Goal: Information Seeking & Learning: Learn about a topic

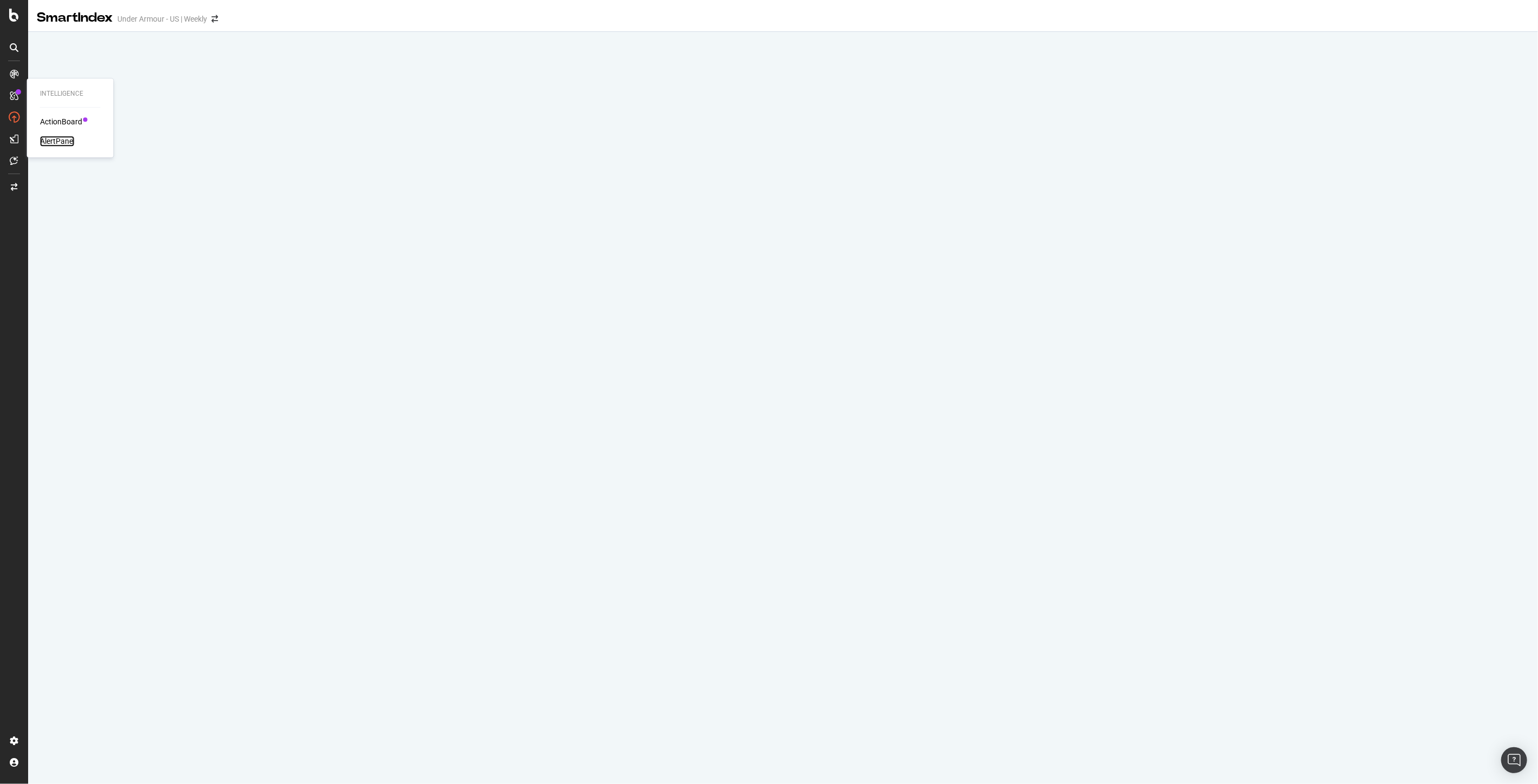
click at [55, 144] on div "AlertPanel" at bounding box center [57, 141] width 35 height 11
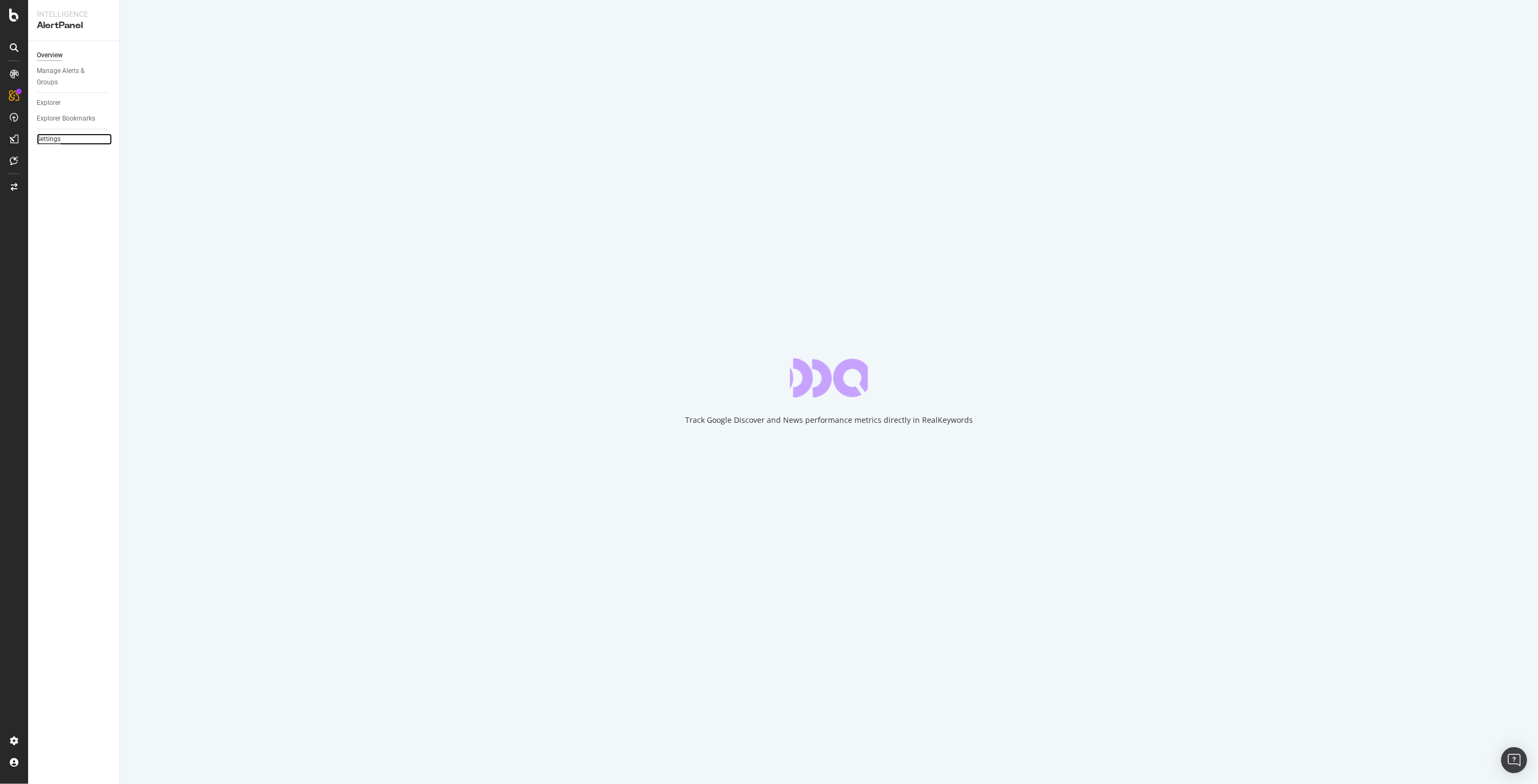
click at [58, 139] on div "Settings" at bounding box center [49, 139] width 24 height 11
select select "17"
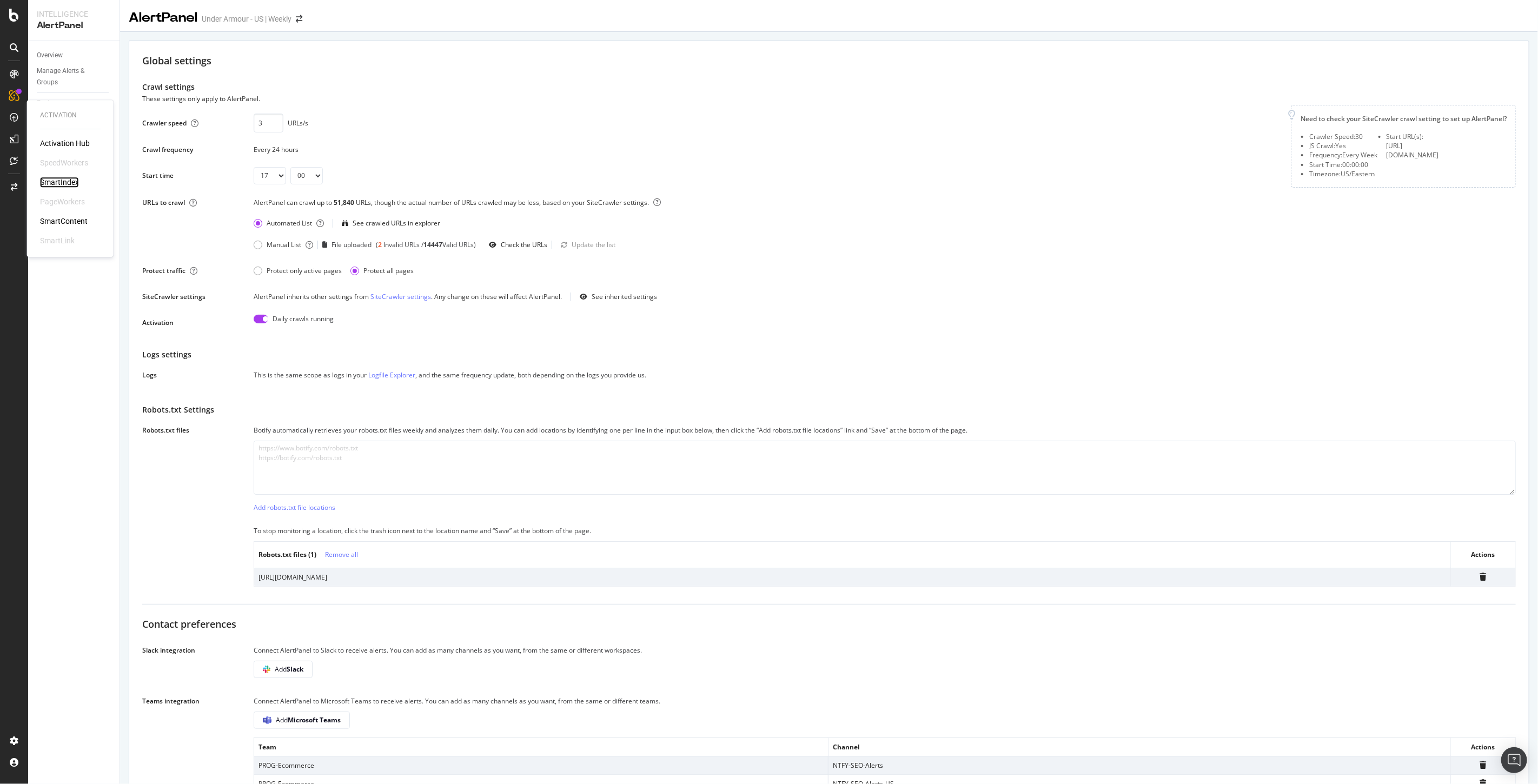
click at [59, 181] on div "SmartIndex" at bounding box center [59, 182] width 39 height 11
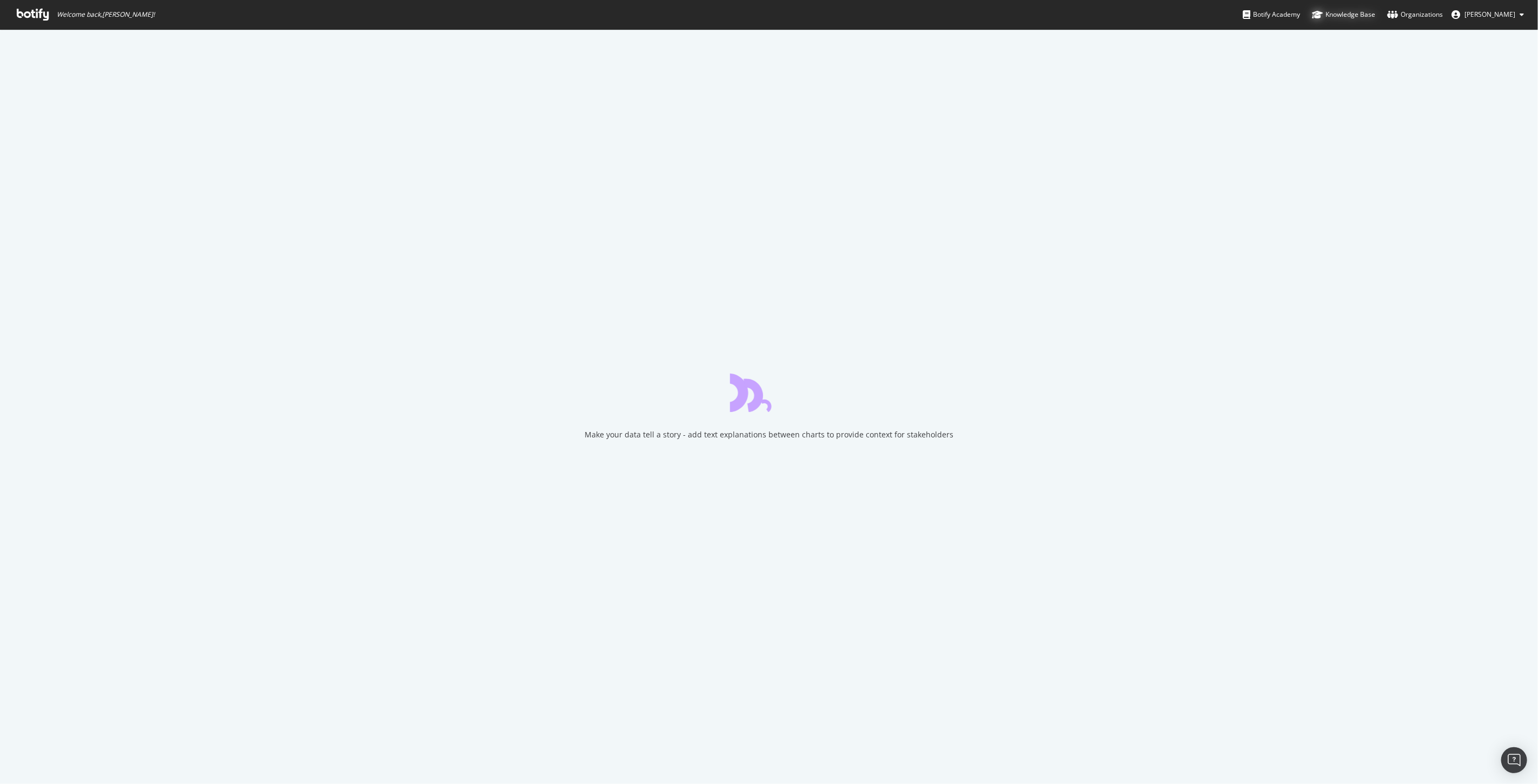
click at [1376, 16] on div "Knowledge Base" at bounding box center [1344, 14] width 63 height 11
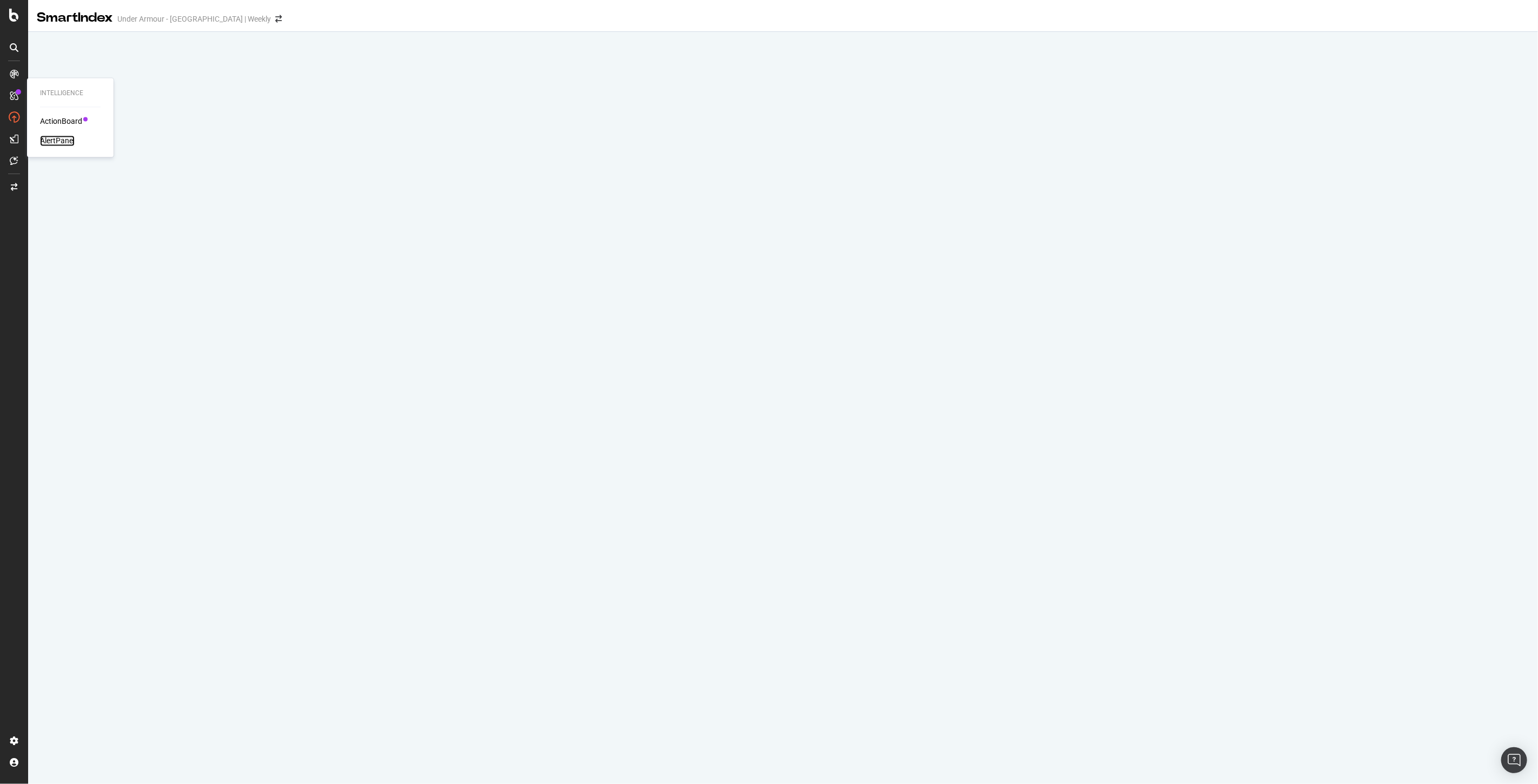
click at [52, 139] on div "AlertPanel" at bounding box center [57, 141] width 35 height 11
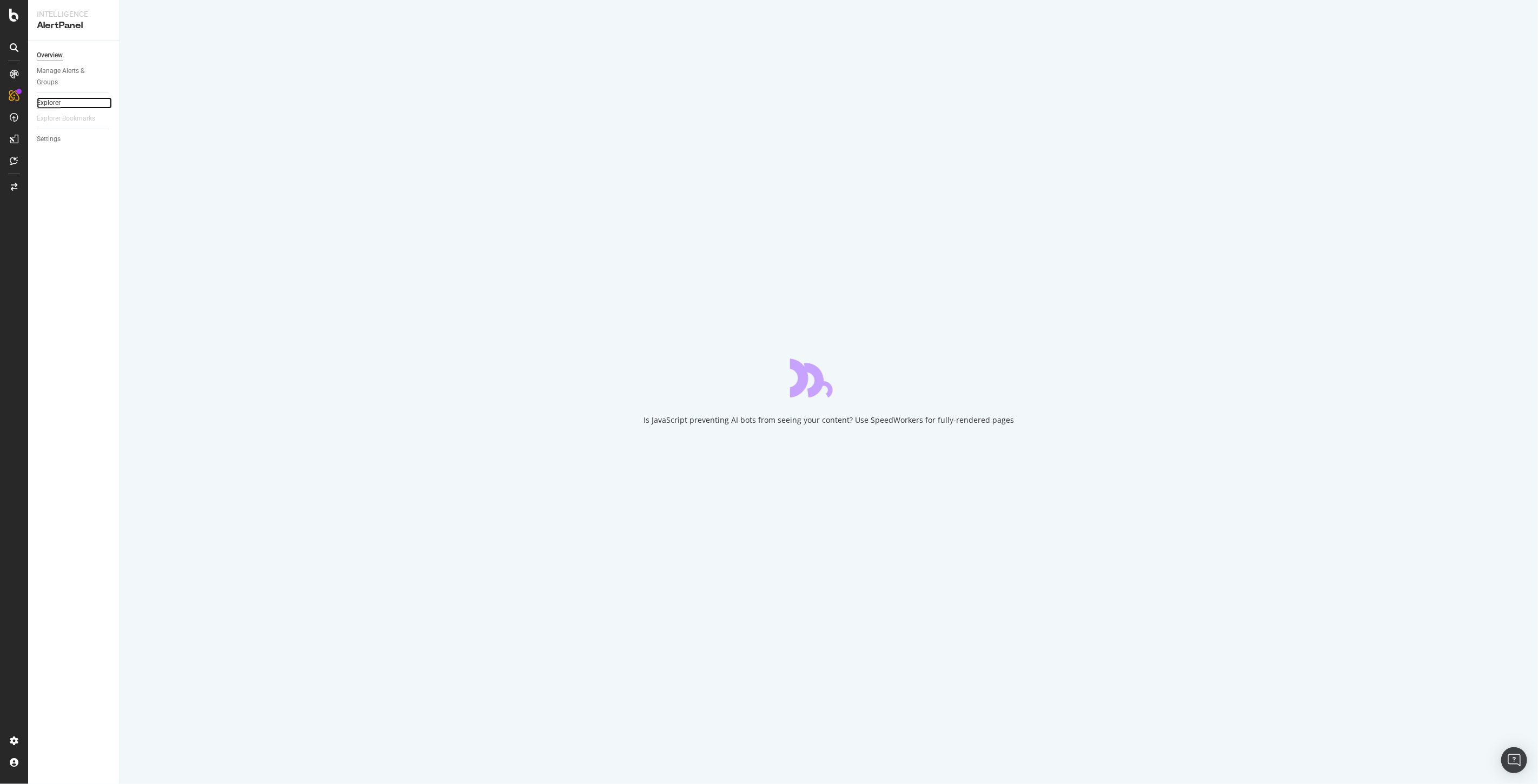
click at [53, 105] on div "Explorer" at bounding box center [49, 102] width 24 height 11
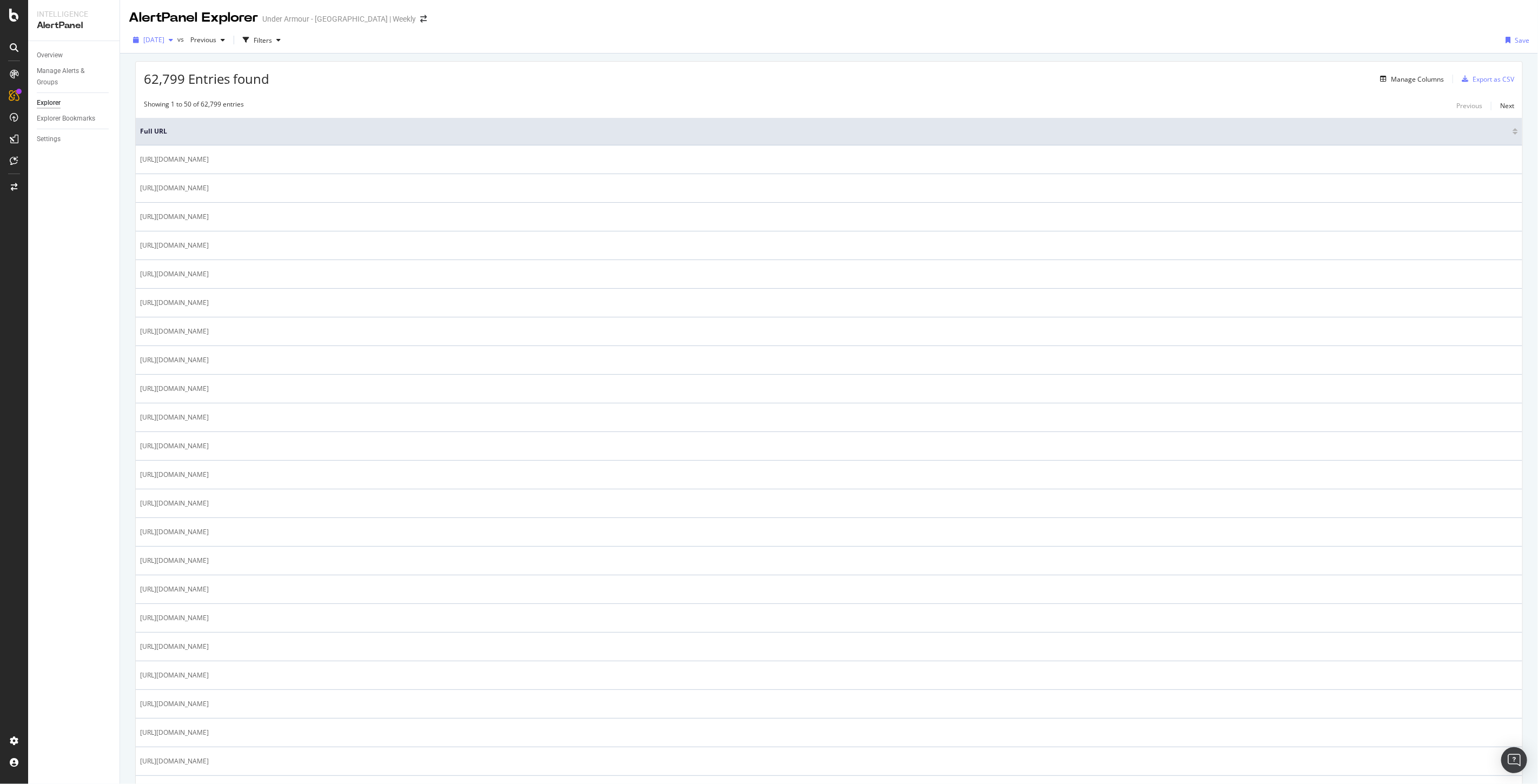
click at [164, 40] on span "2025 Sep. 21st" at bounding box center [154, 40] width 21 height 9
click at [404, 49] on div "2025 Sep. 21st vs Previous Filters Save" at bounding box center [829, 42] width 1418 height 21
click at [150, 42] on span "2025 Sep. 21st" at bounding box center [154, 40] width 21 height 9
click at [52, 137] on div "Settings" at bounding box center [49, 139] width 24 height 11
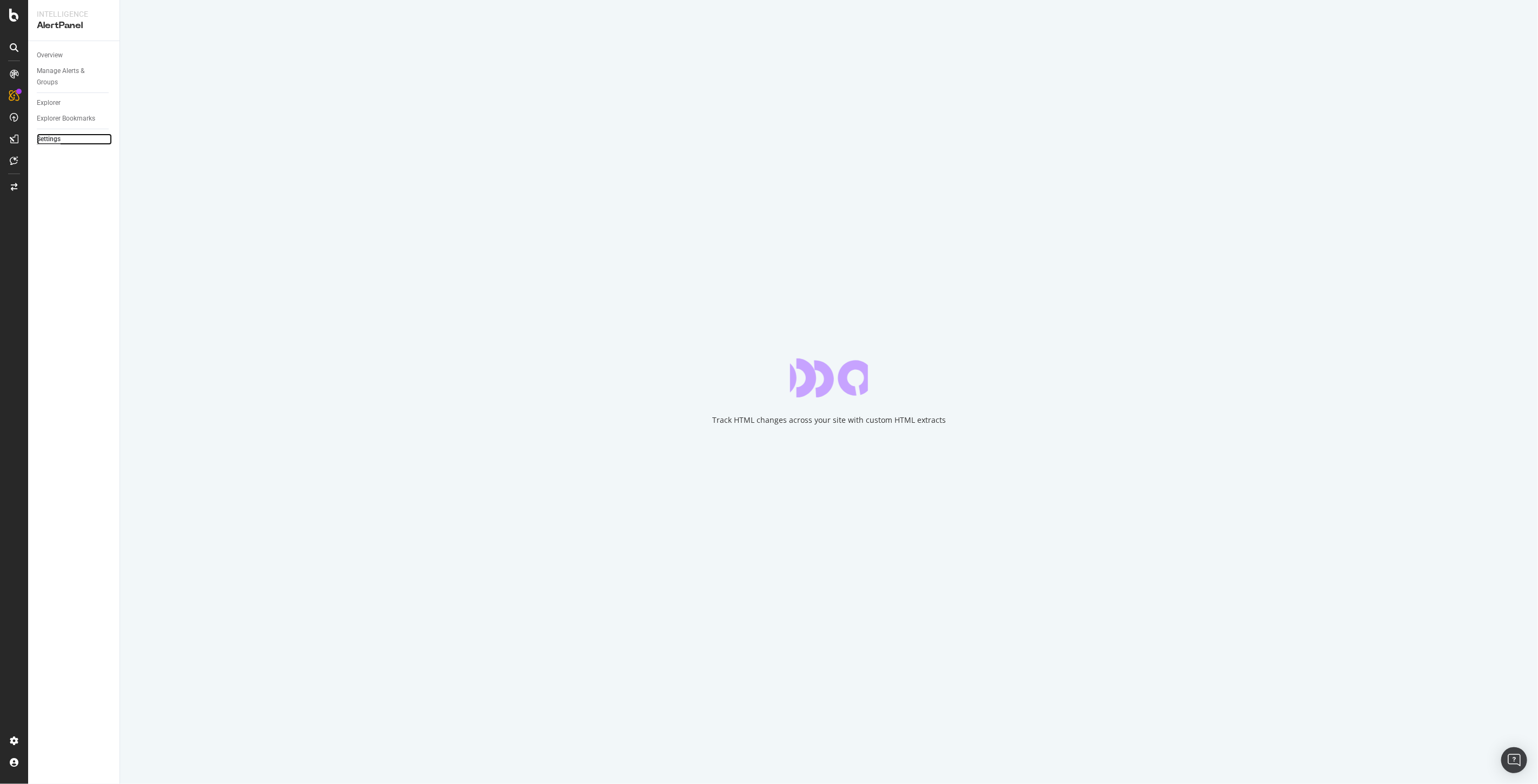
select select "17"
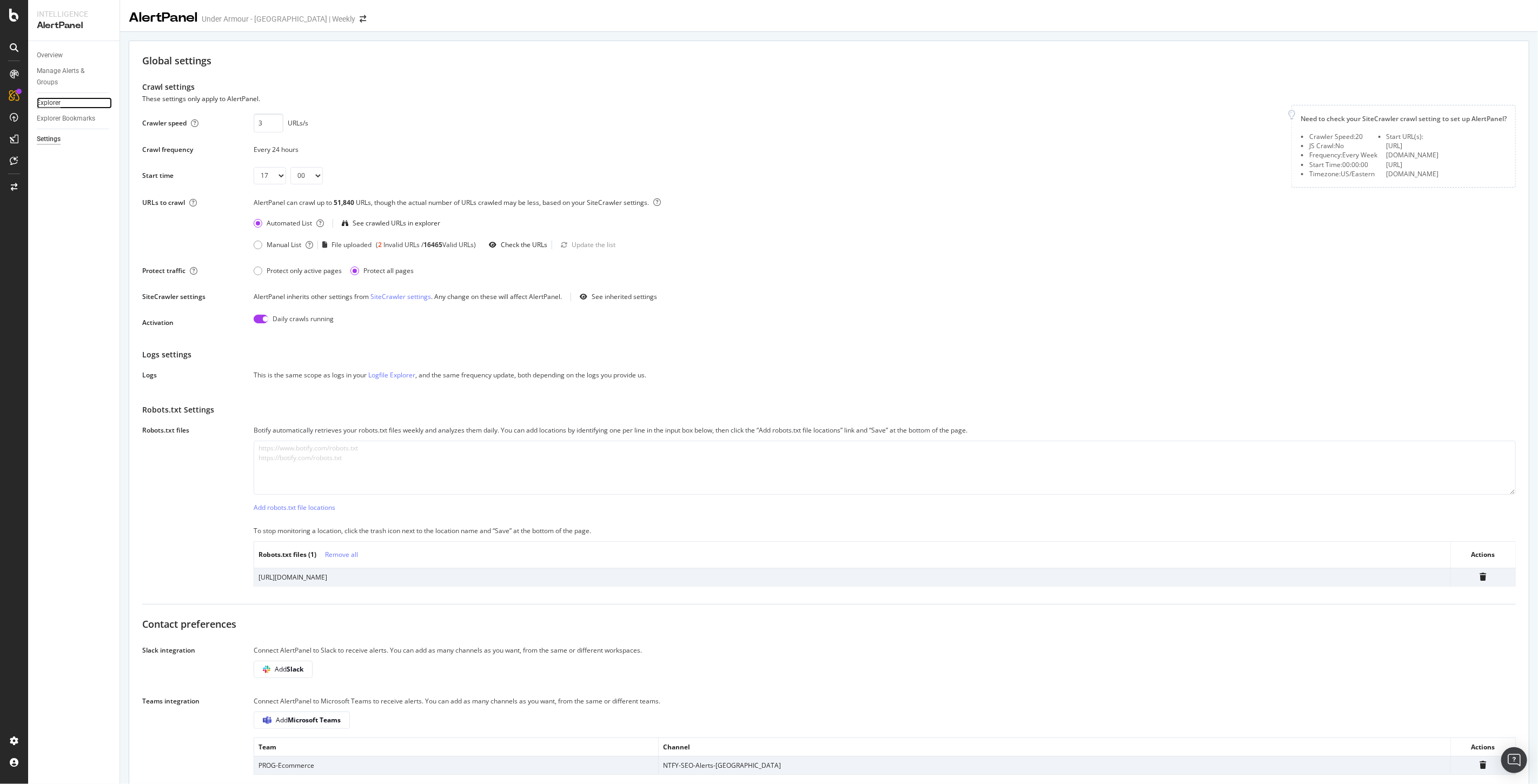
click at [50, 107] on div "Explorer" at bounding box center [49, 102] width 24 height 11
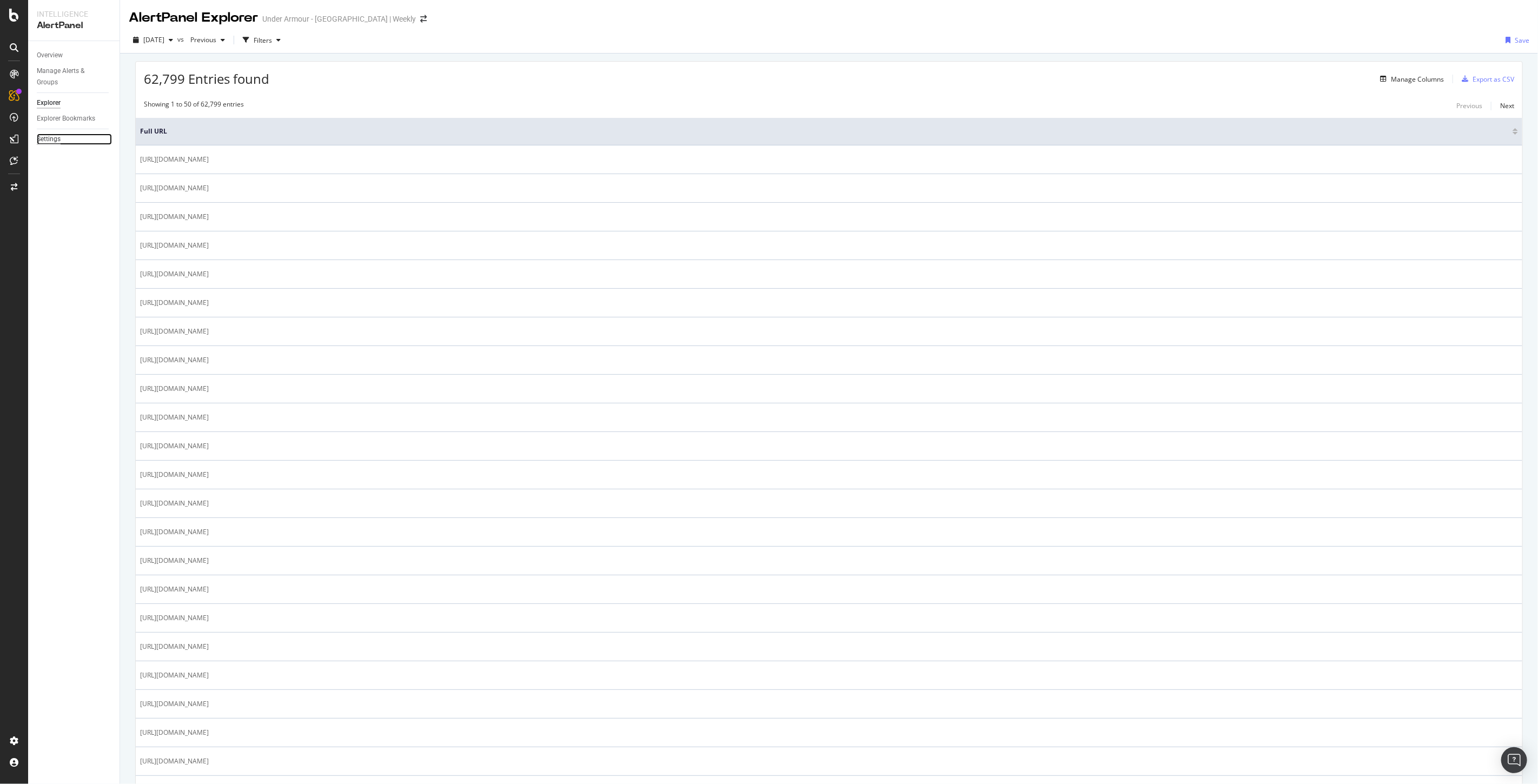
click at [48, 137] on div "Settings" at bounding box center [49, 139] width 24 height 11
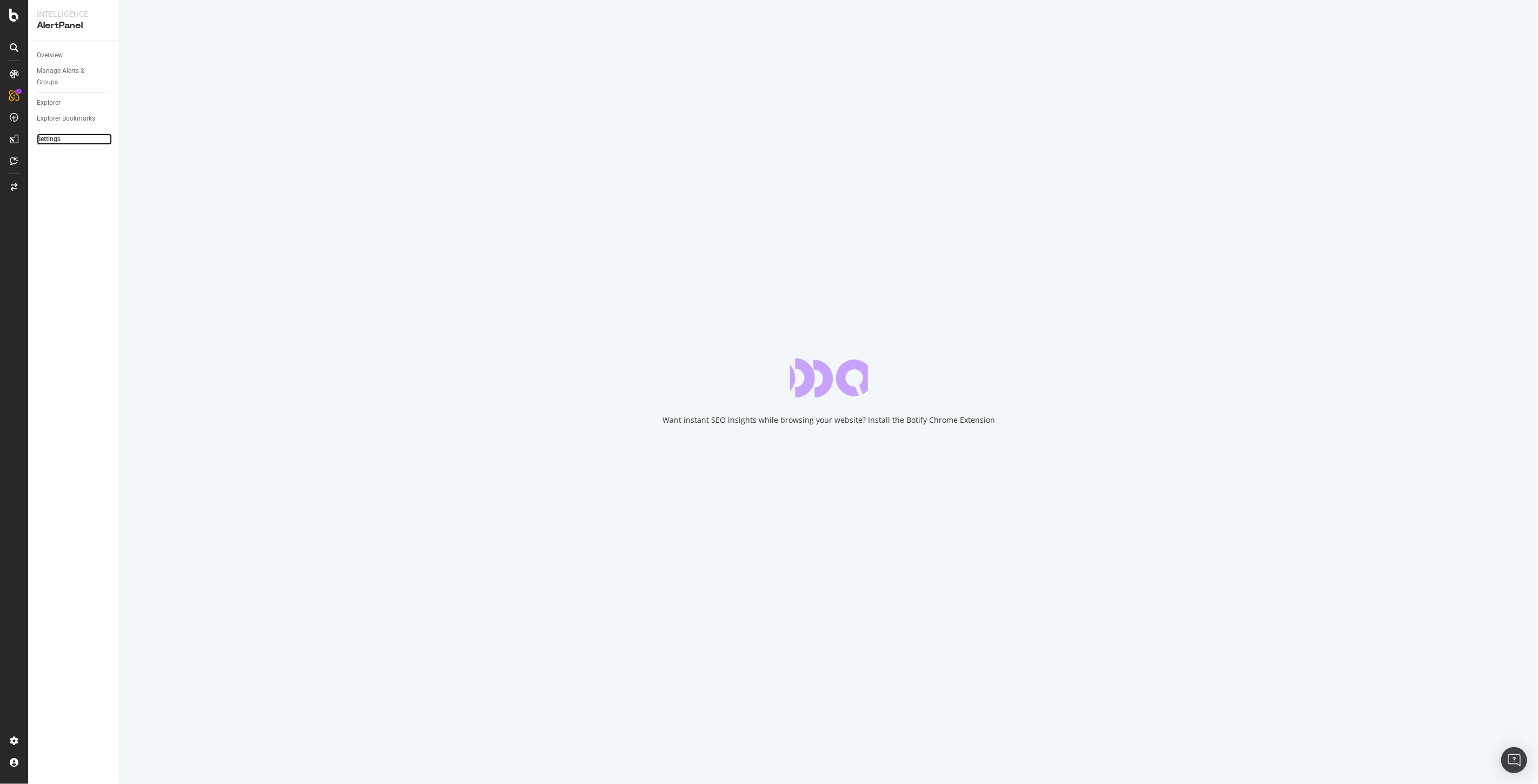
select select "17"
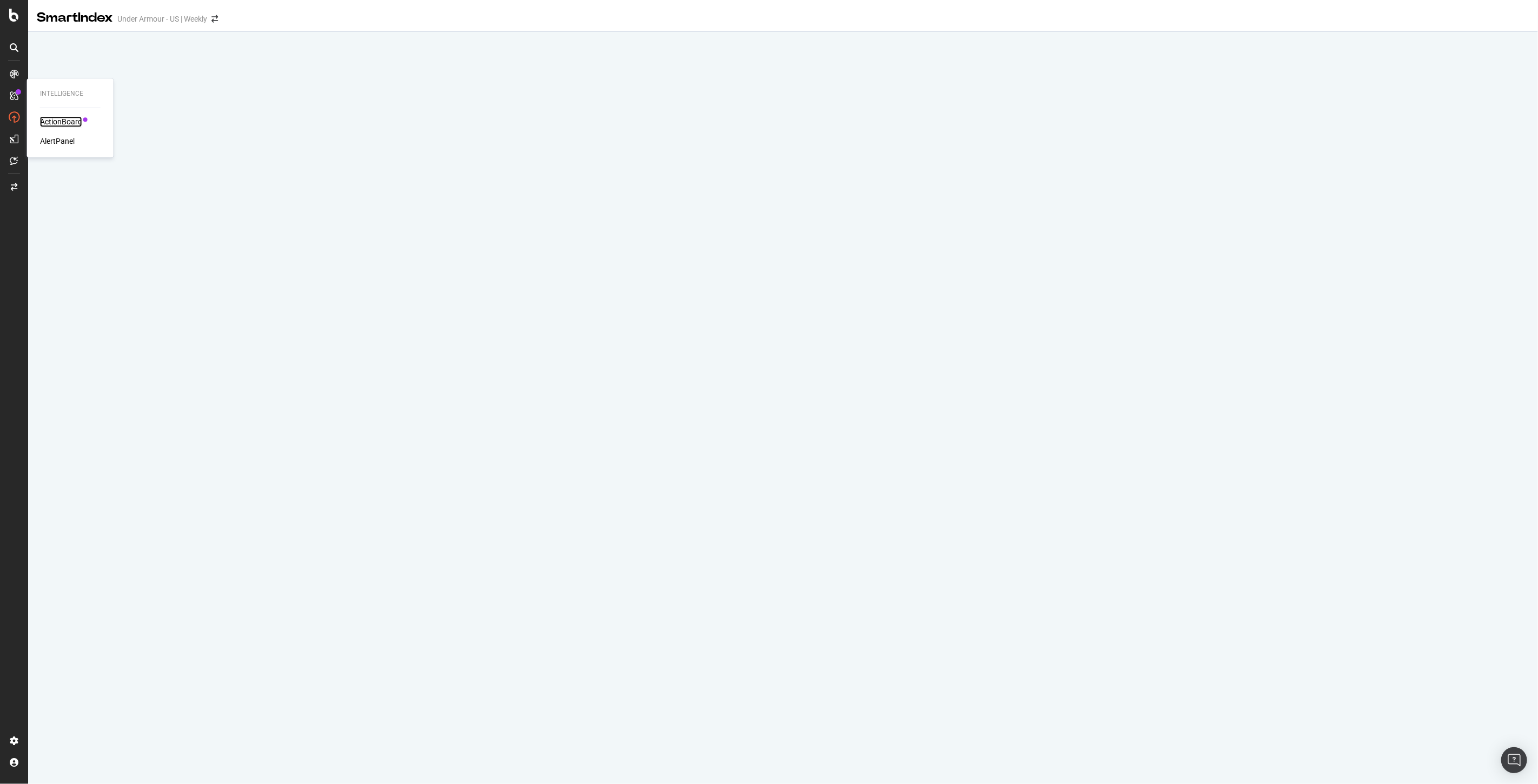
click at [60, 123] on div "ActionBoard" at bounding box center [60, 122] width 42 height 11
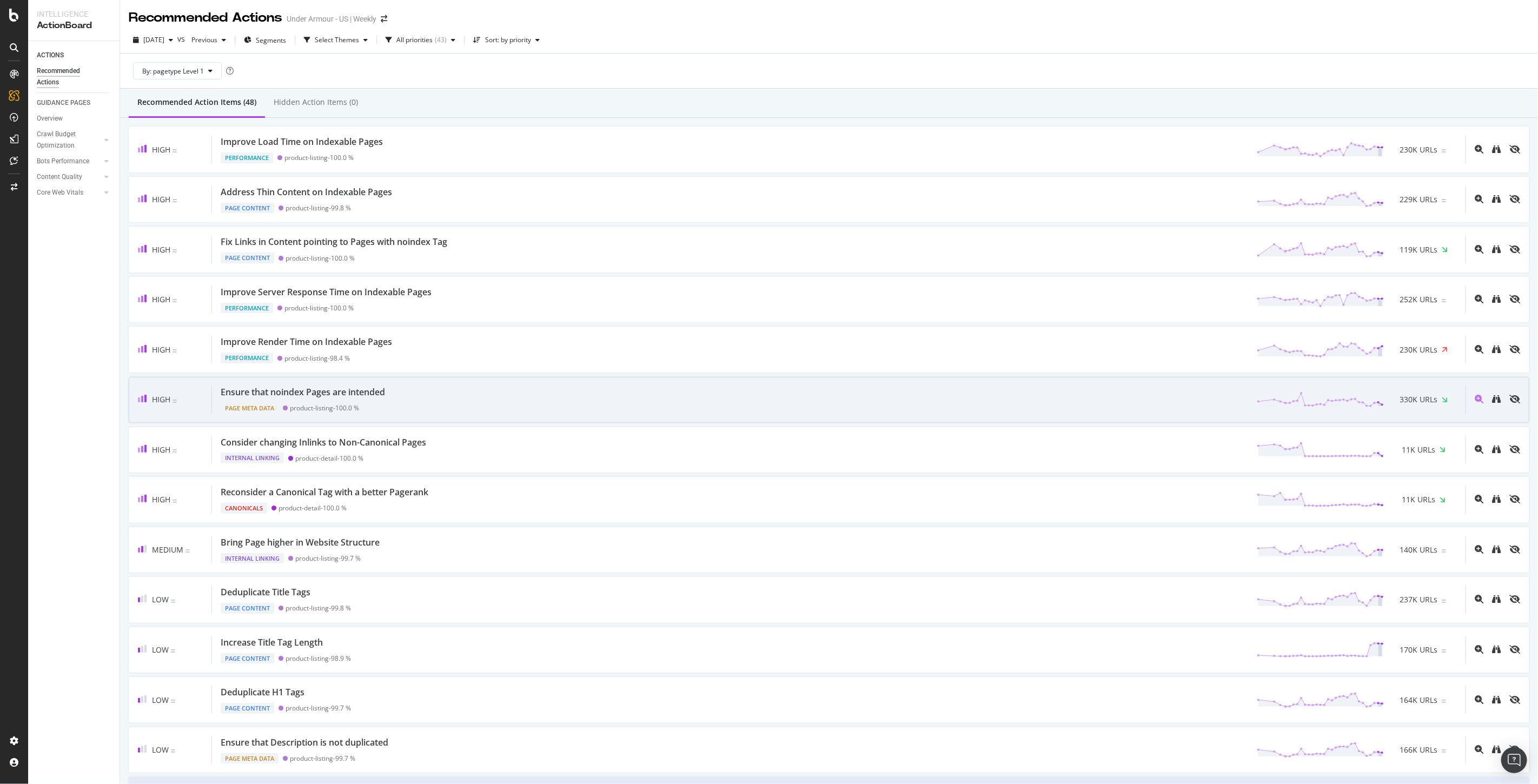
click at [407, 397] on div "Ensure that noindex Pages are intended Page Meta Data product-listing - 100.0 %…" at bounding box center [839, 399] width 1254 height 27
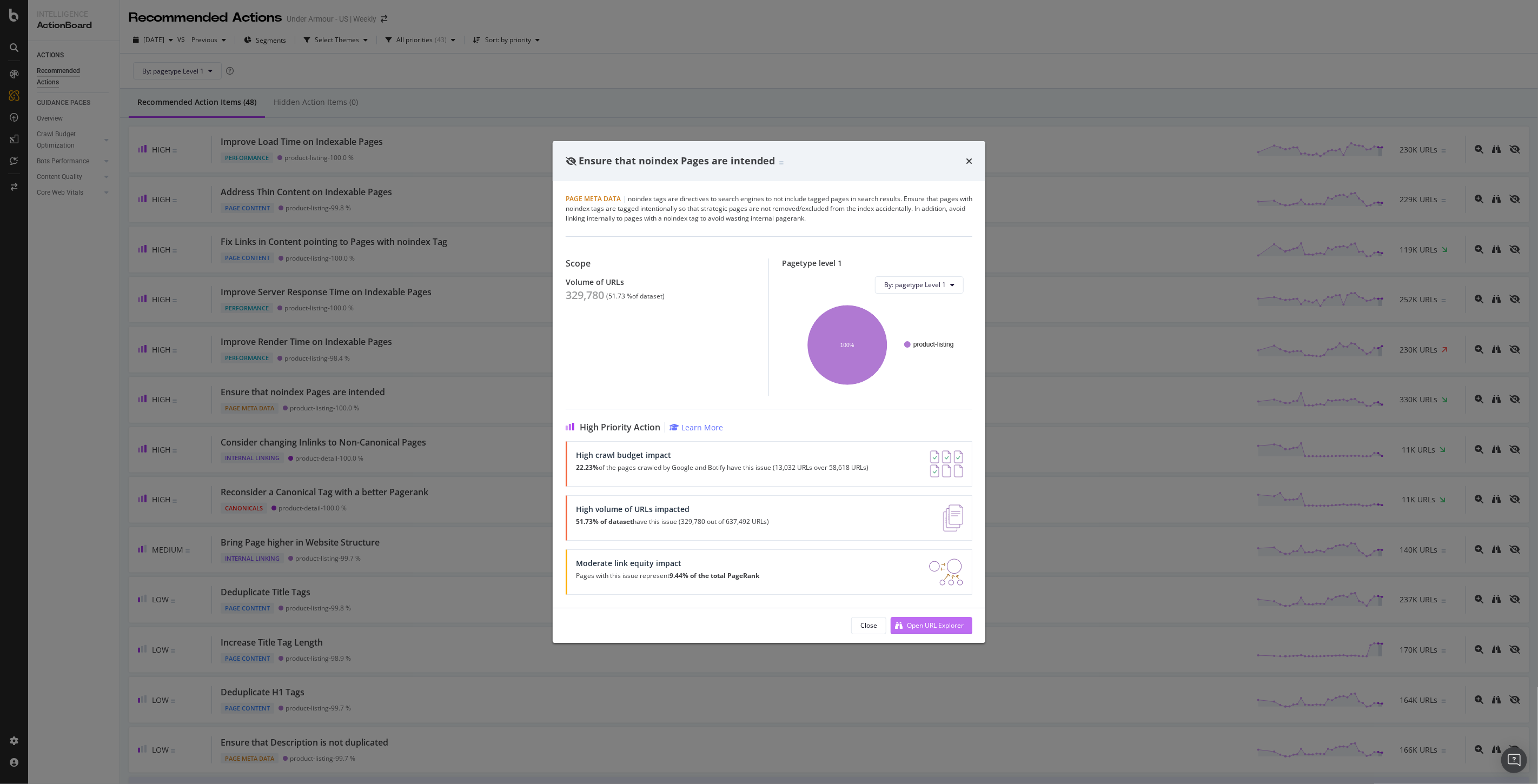
click at [943, 621] on div "Open URL Explorer" at bounding box center [935, 626] width 57 height 9
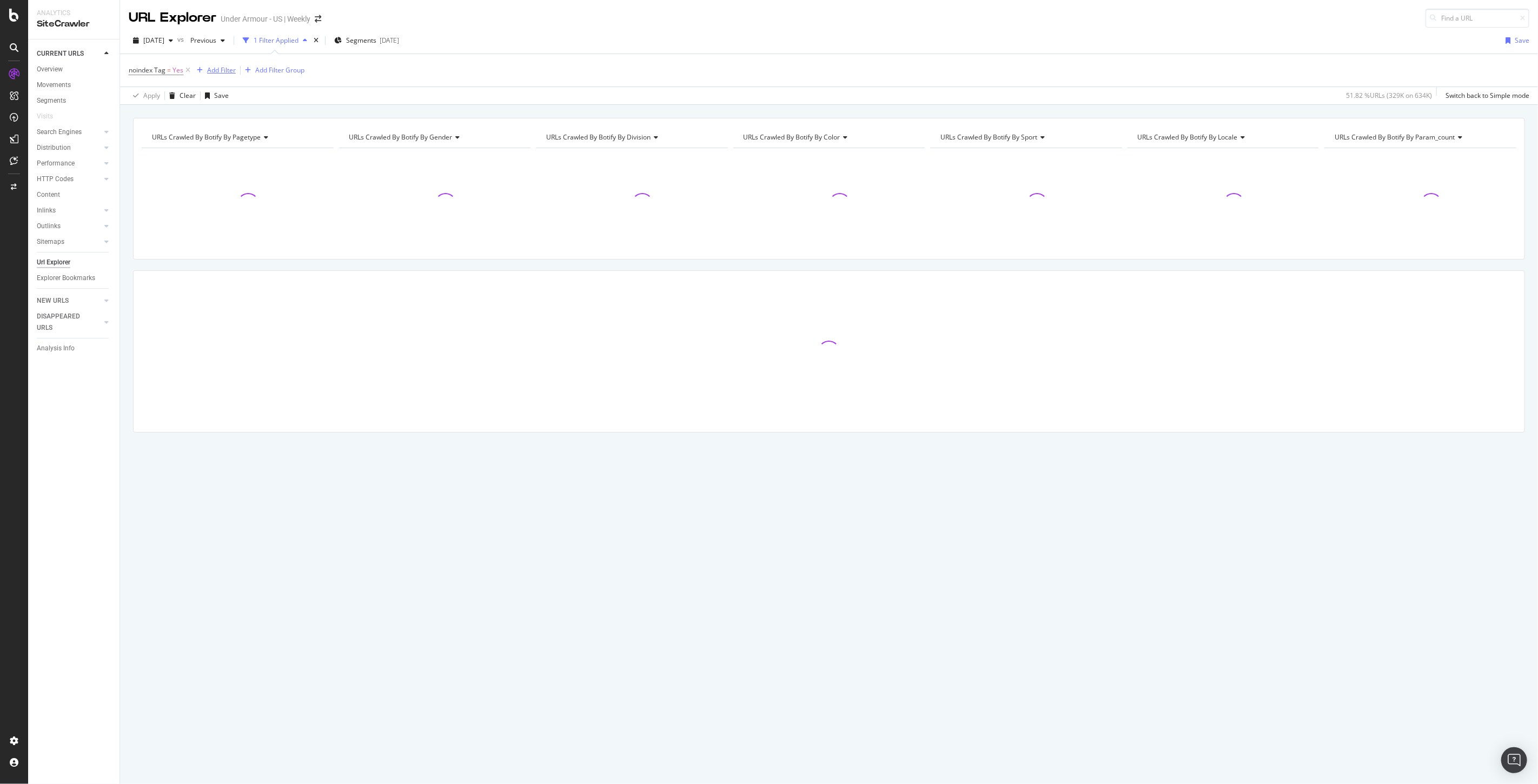
click at [212, 64] on button "Add Filter" at bounding box center [214, 71] width 43 height 13
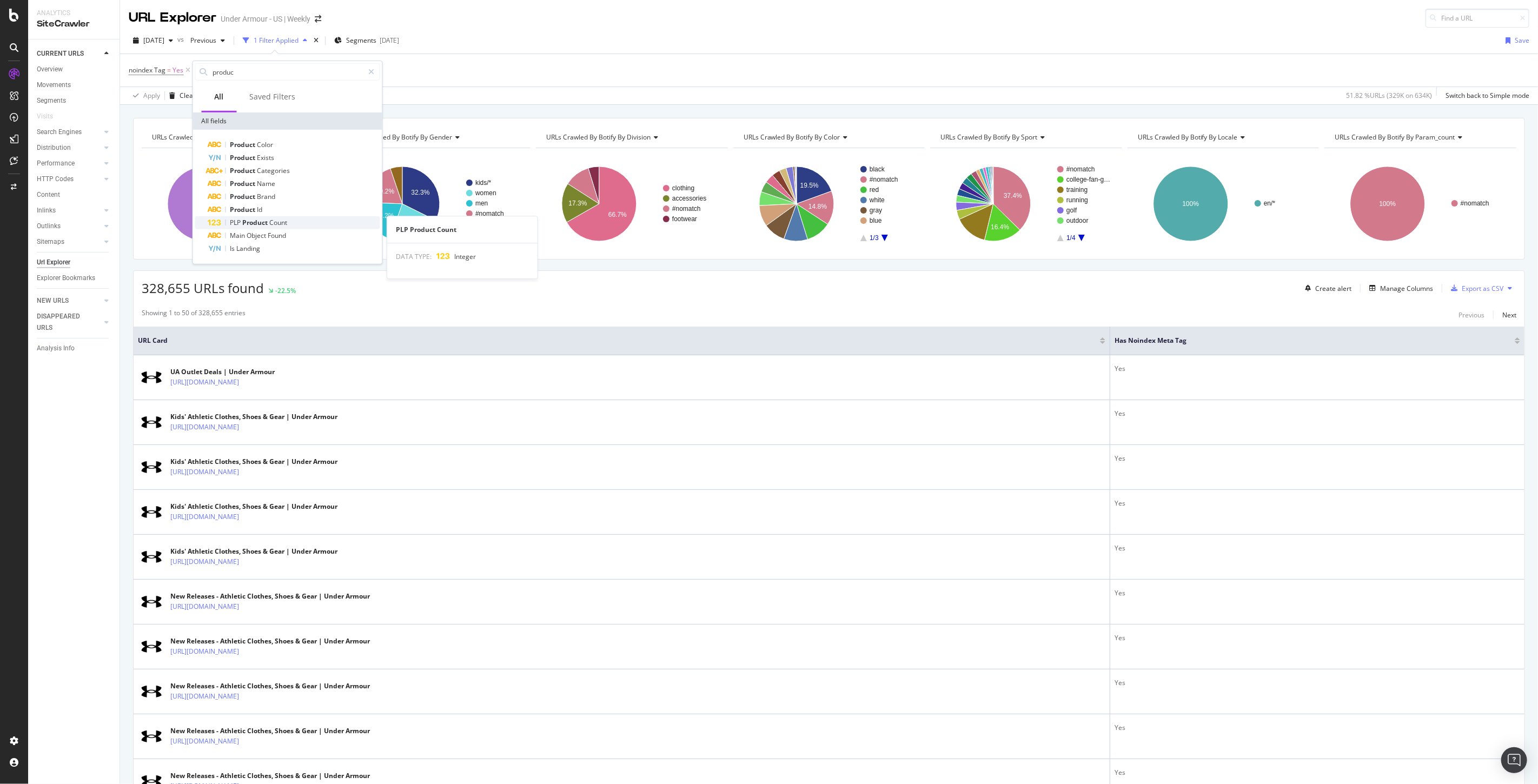
type input "produc"
click at [257, 223] on span "Product" at bounding box center [256, 223] width 27 height 9
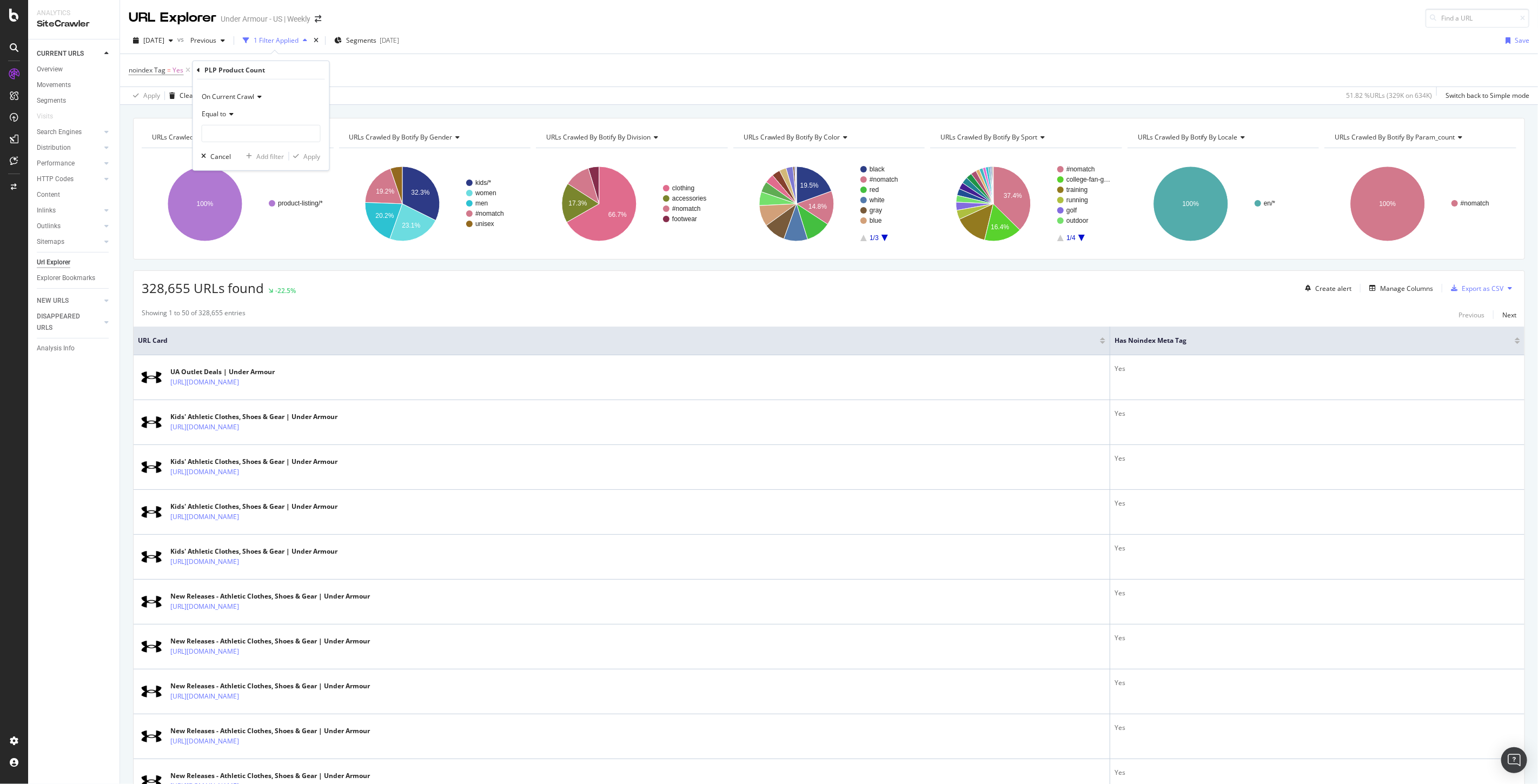
click at [220, 113] on span "Equal to" at bounding box center [214, 113] width 24 height 9
click at [229, 188] on span "Greater than" at bounding box center [226, 192] width 39 height 9
click at [226, 130] on input "number" at bounding box center [261, 133] width 119 height 17
type input "2"
click at [312, 158] on div "Apply" at bounding box center [312, 156] width 17 height 9
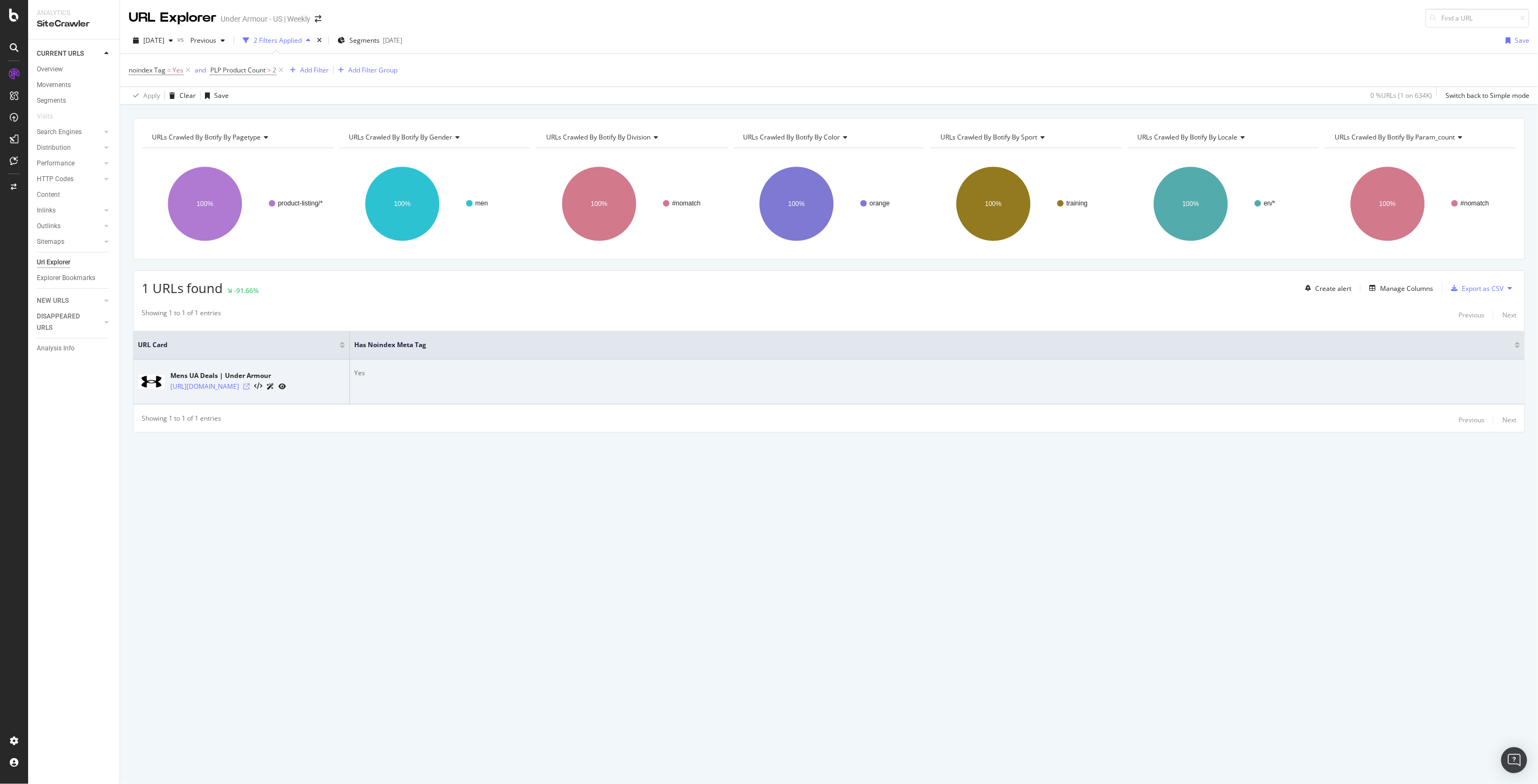
click at [250, 385] on icon at bounding box center [246, 386] width 7 height 7
